Goal: Task Accomplishment & Management: Complete application form

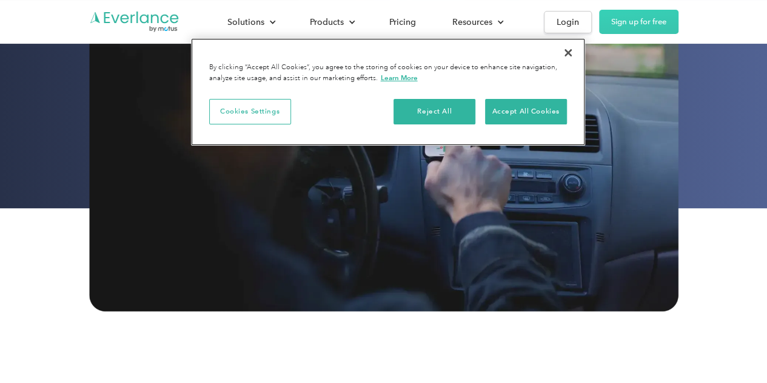
scroll to position [303, 0]
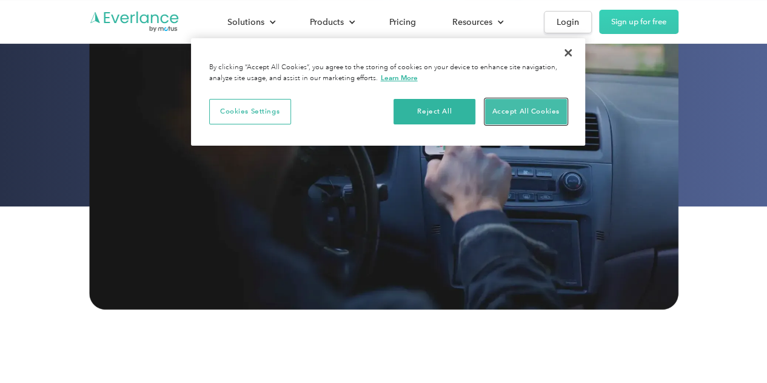
click at [556, 117] on button "Accept All Cookies" at bounding box center [526, 111] width 82 height 25
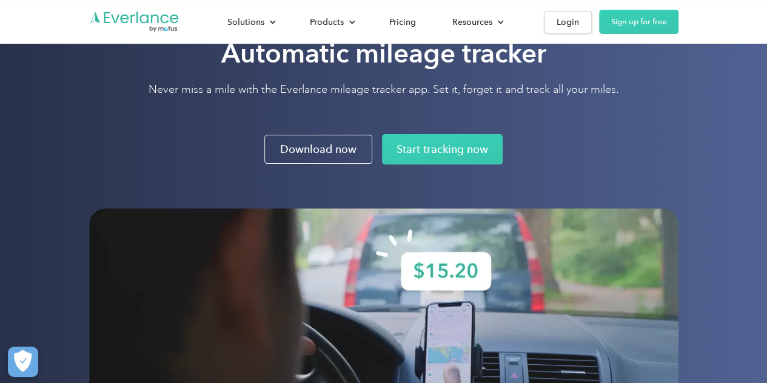
scroll to position [0, 0]
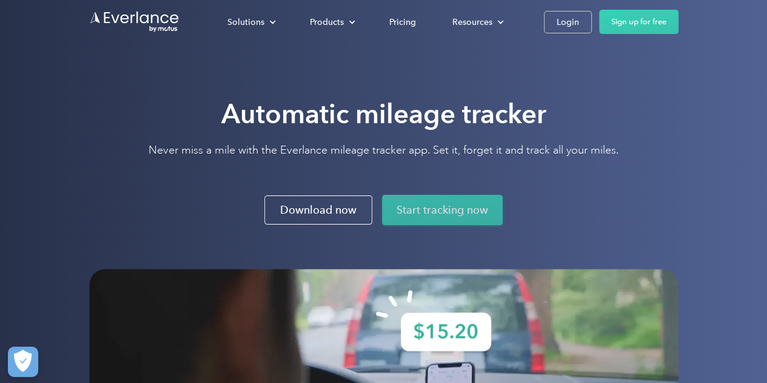
click at [439, 206] on link "Start tracking now" at bounding box center [442, 210] width 121 height 30
click at [427, 208] on link "Start tracking now" at bounding box center [442, 210] width 121 height 30
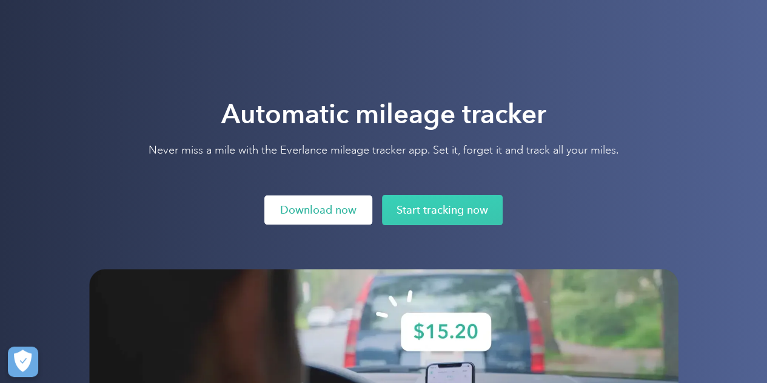
click at [292, 215] on link "Download now" at bounding box center [317, 209] width 107 height 29
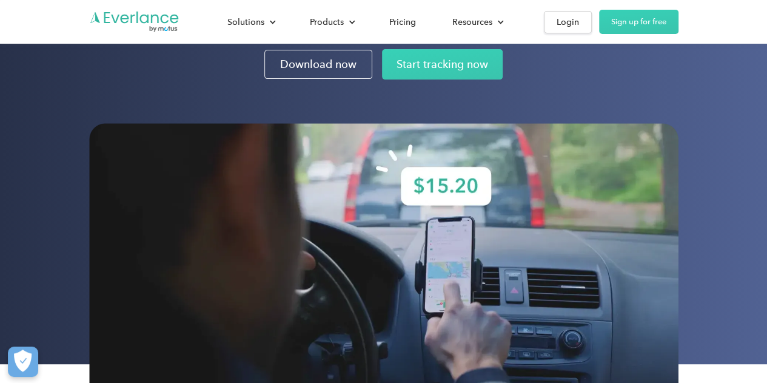
scroll to position [121, 0]
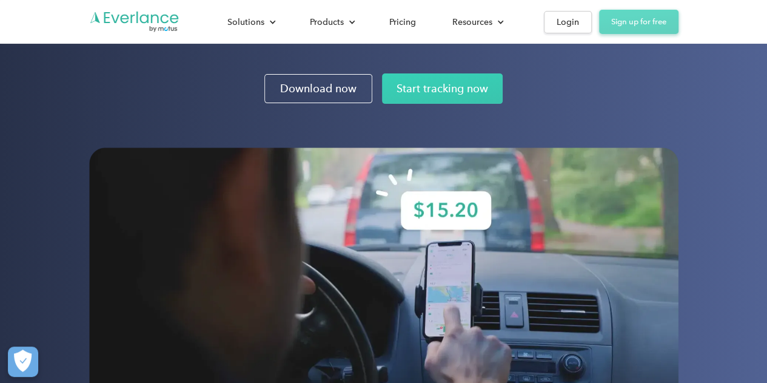
click at [660, 21] on link "Sign up for free" at bounding box center [638, 22] width 79 height 24
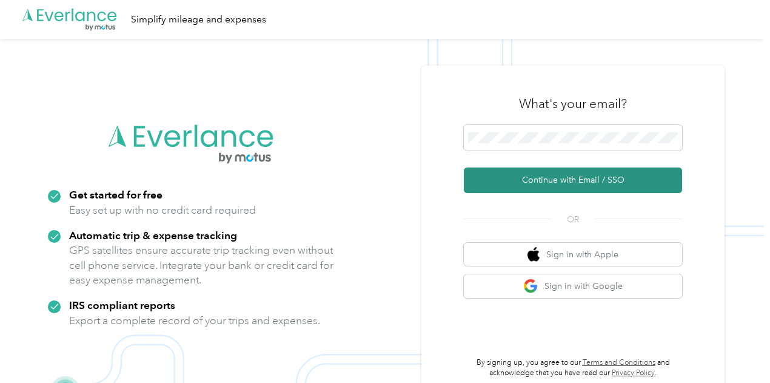
click at [556, 176] on button "Continue with Email / SSO" at bounding box center [573, 179] width 218 height 25
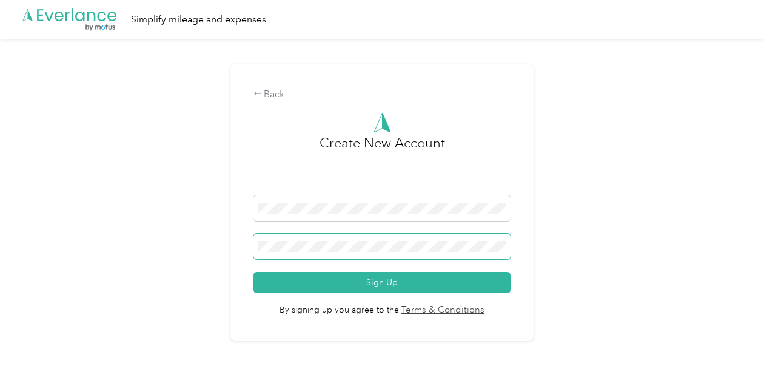
click at [421, 238] on span at bounding box center [381, 245] width 257 height 25
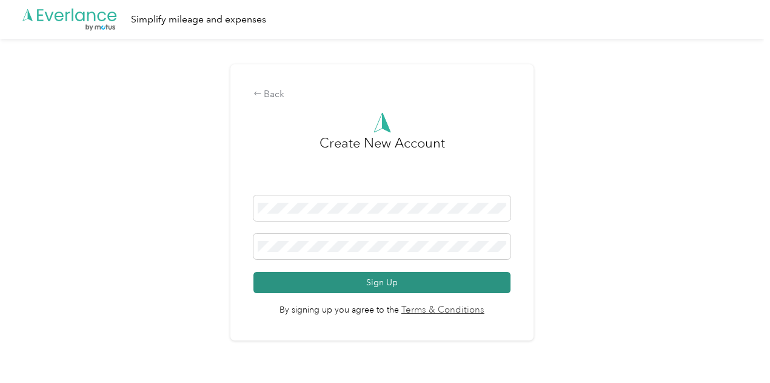
click at [428, 277] on button "Sign Up" at bounding box center [381, 282] width 257 height 21
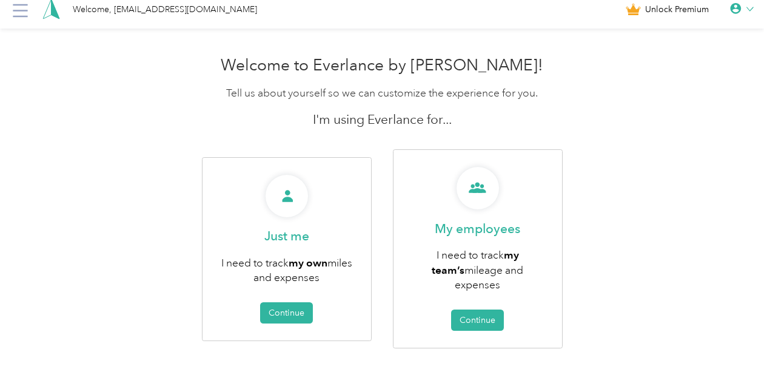
scroll to position [19, 0]
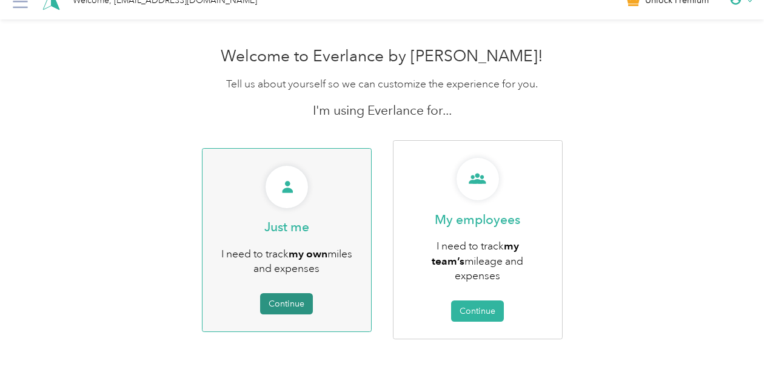
click at [283, 294] on button "Continue" at bounding box center [286, 303] width 53 height 21
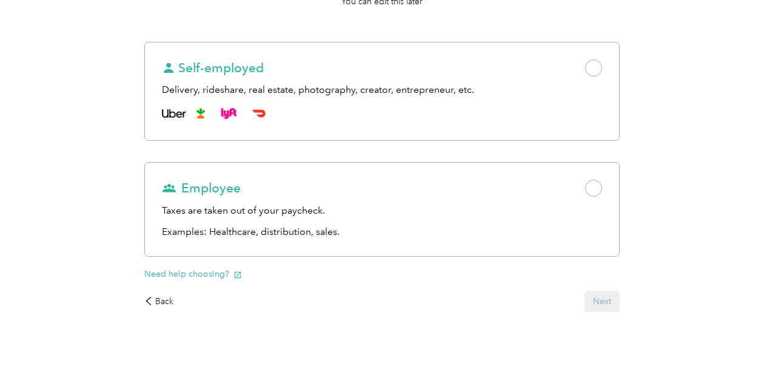
scroll to position [182, 0]
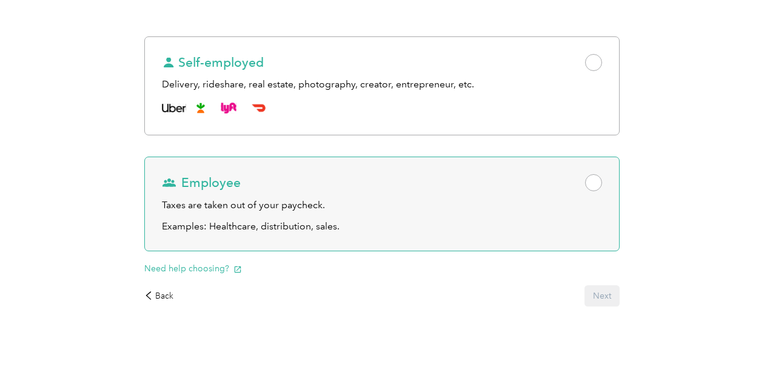
click at [585, 187] on span at bounding box center [593, 182] width 17 height 17
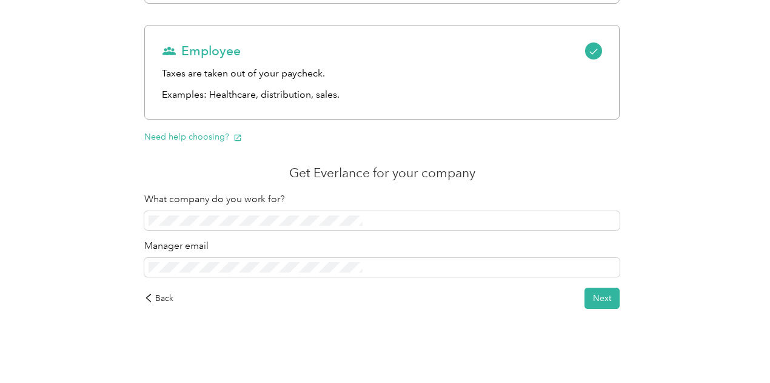
scroll to position [319, 0]
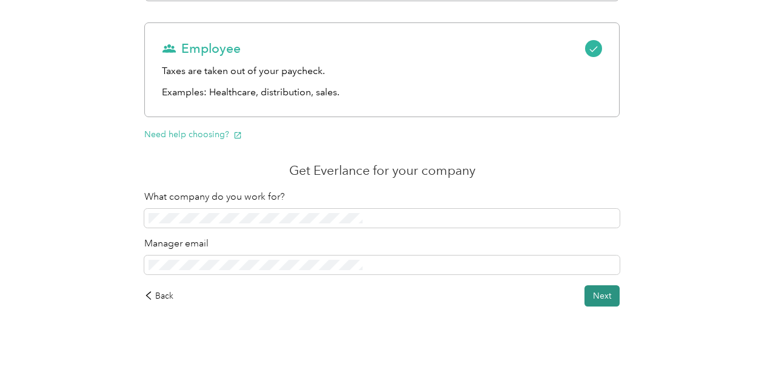
click at [585, 293] on button "Next" at bounding box center [602, 295] width 35 height 21
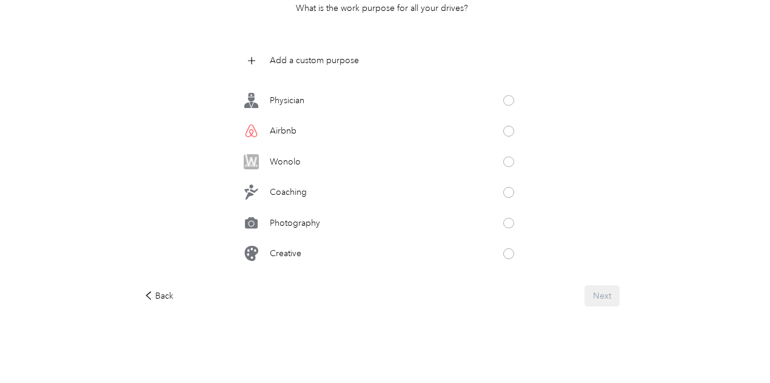
scroll to position [629, 0]
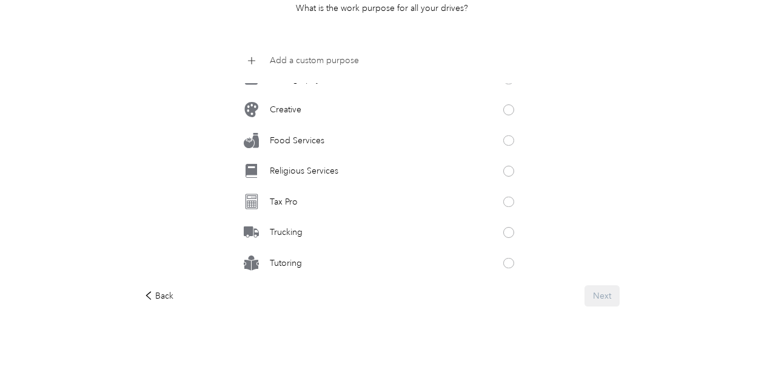
click at [255, 60] on icon at bounding box center [251, 60] width 8 height 8
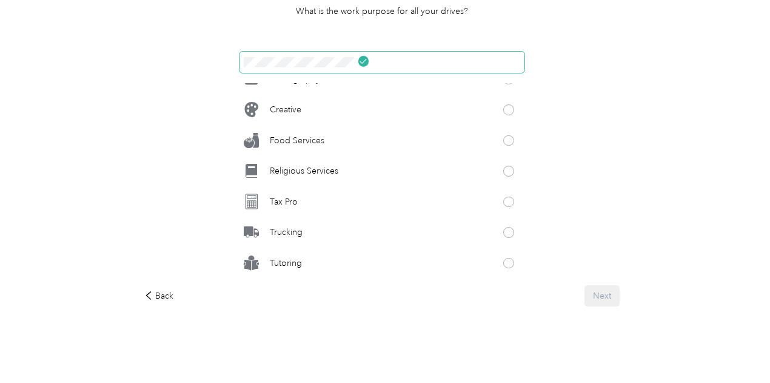
click button at bounding box center [363, 61] width 11 height 11
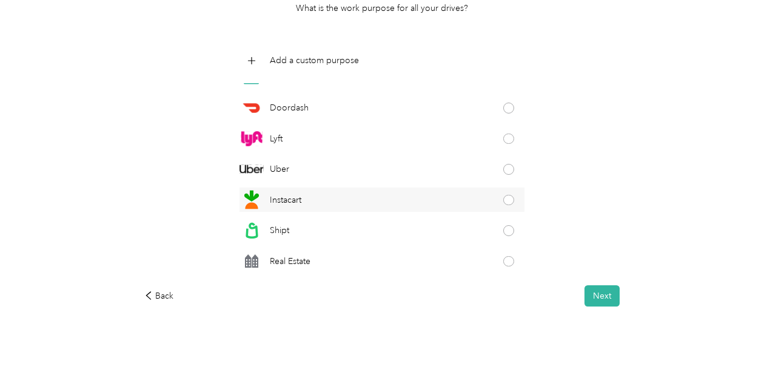
scroll to position [0, 0]
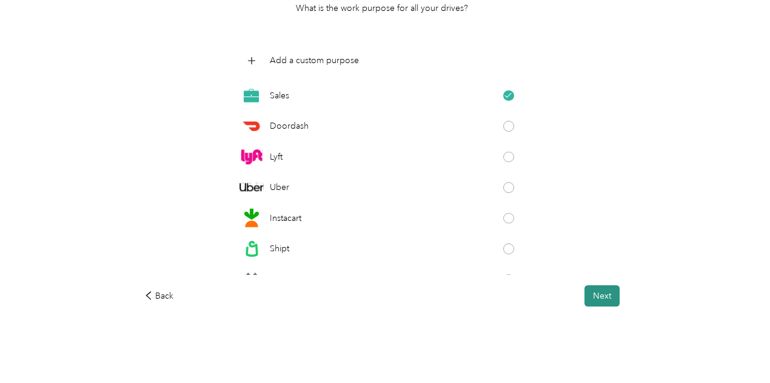
click at [585, 293] on button "Next" at bounding box center [602, 295] width 35 height 21
